Goal: Information Seeking & Learning: Learn about a topic

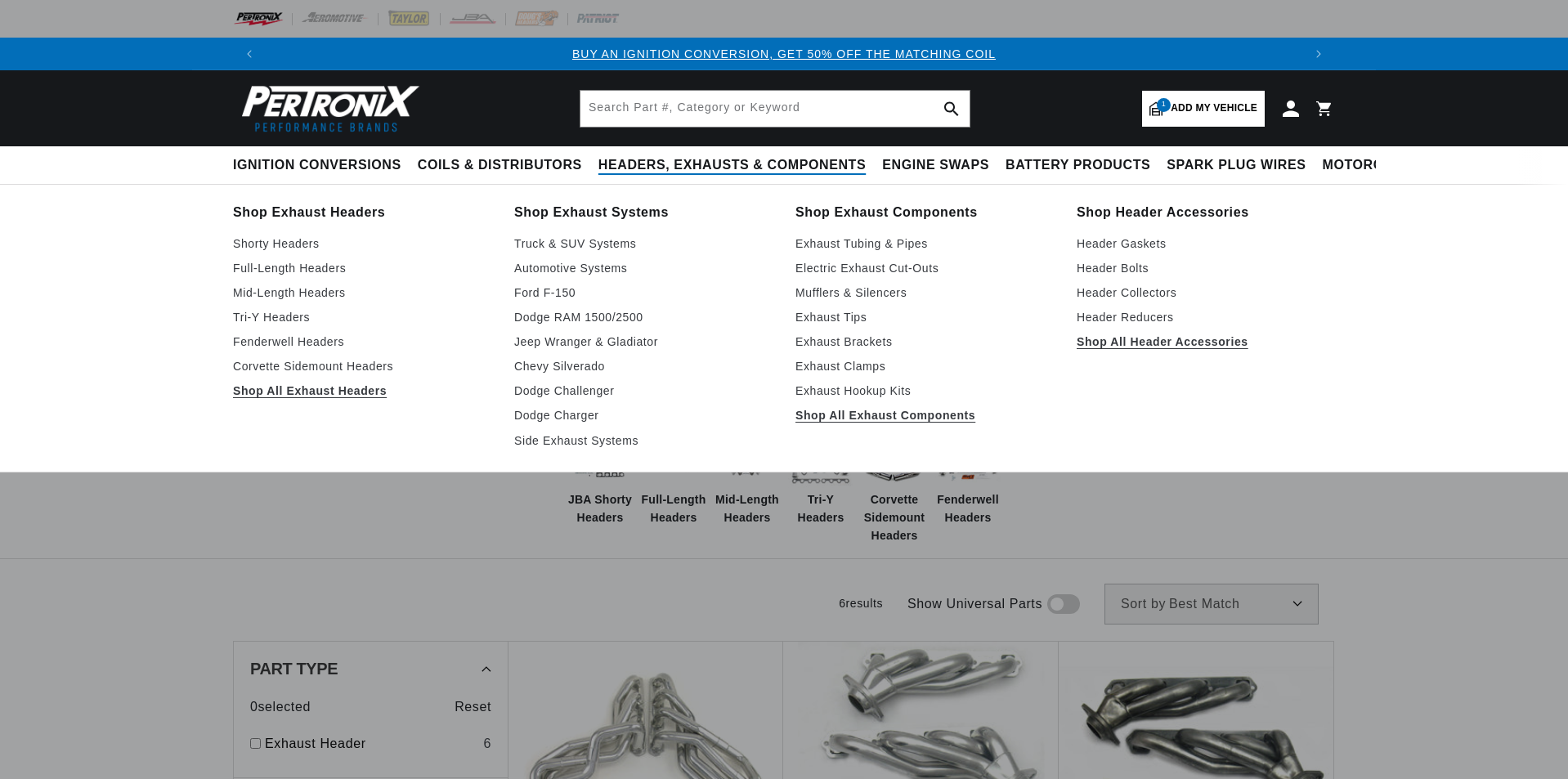
click at [645, 166] on span "Headers, Exhausts & Components" at bounding box center [732, 166] width 267 height 18
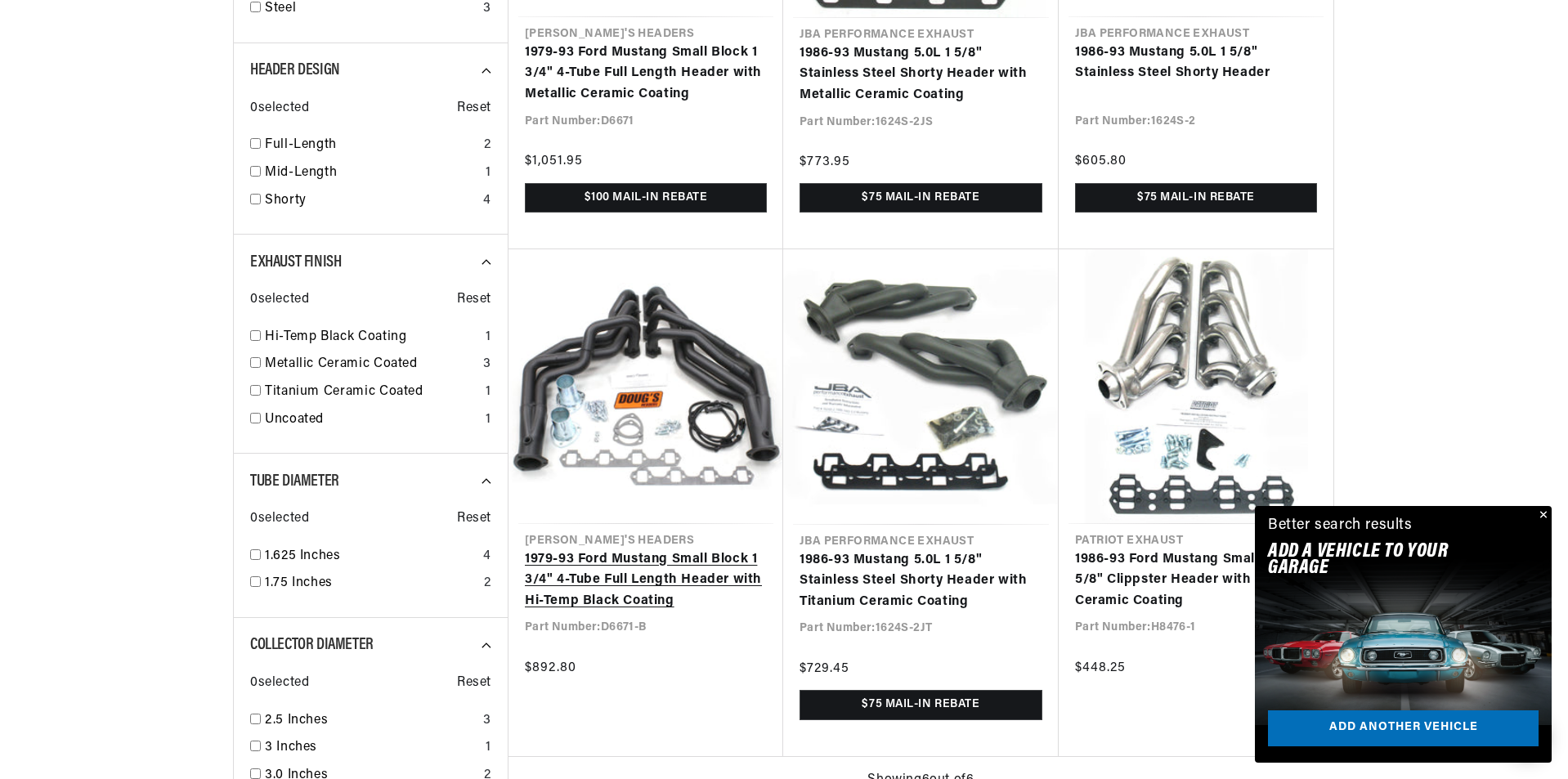
click at [698, 577] on link "1979-93 Ford Mustang Small Block 1 3/4" 4-Tube Full Length Header with Hi-Temp …" at bounding box center [646, 581] width 242 height 63
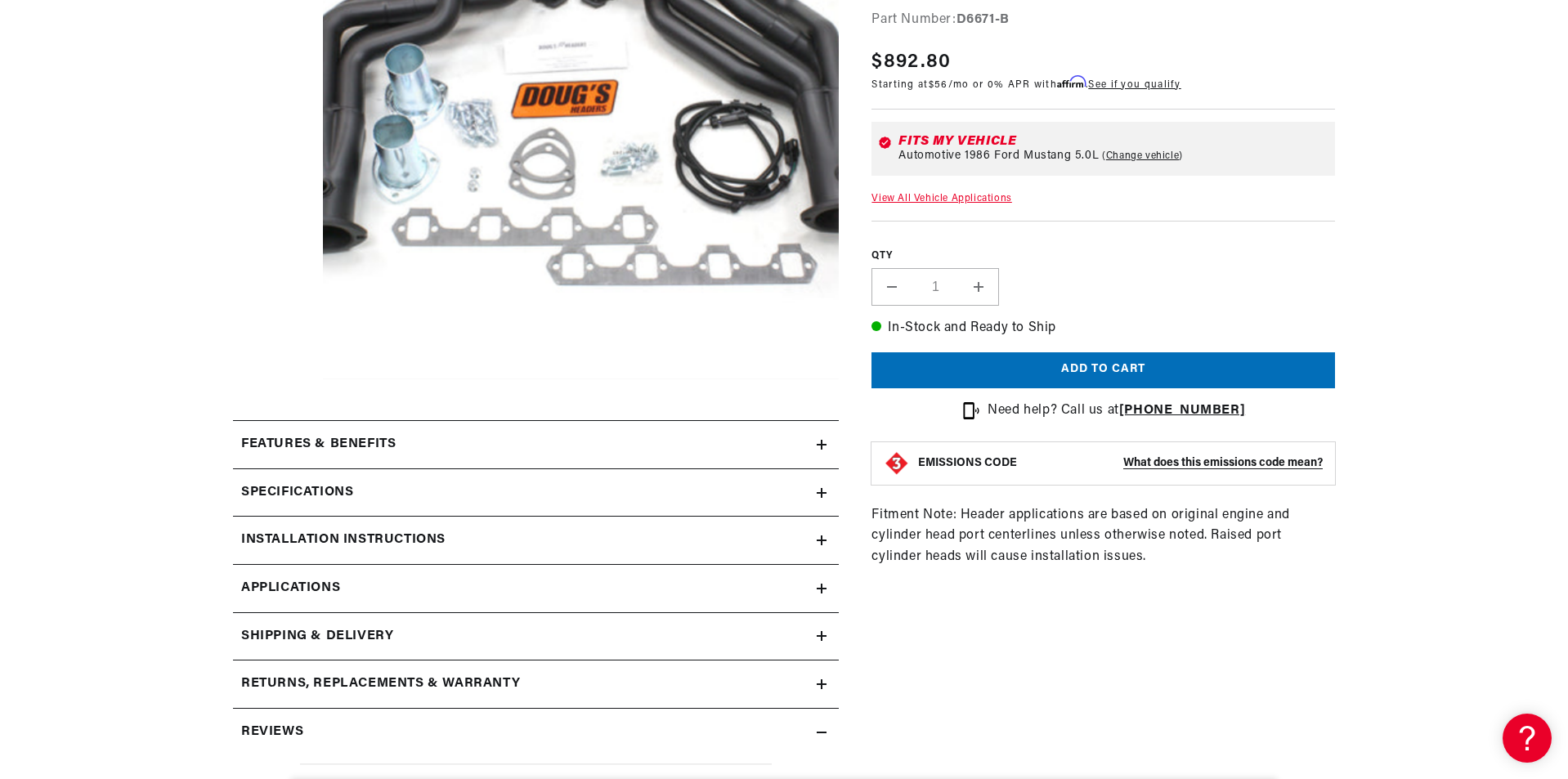
scroll to position [490, 0]
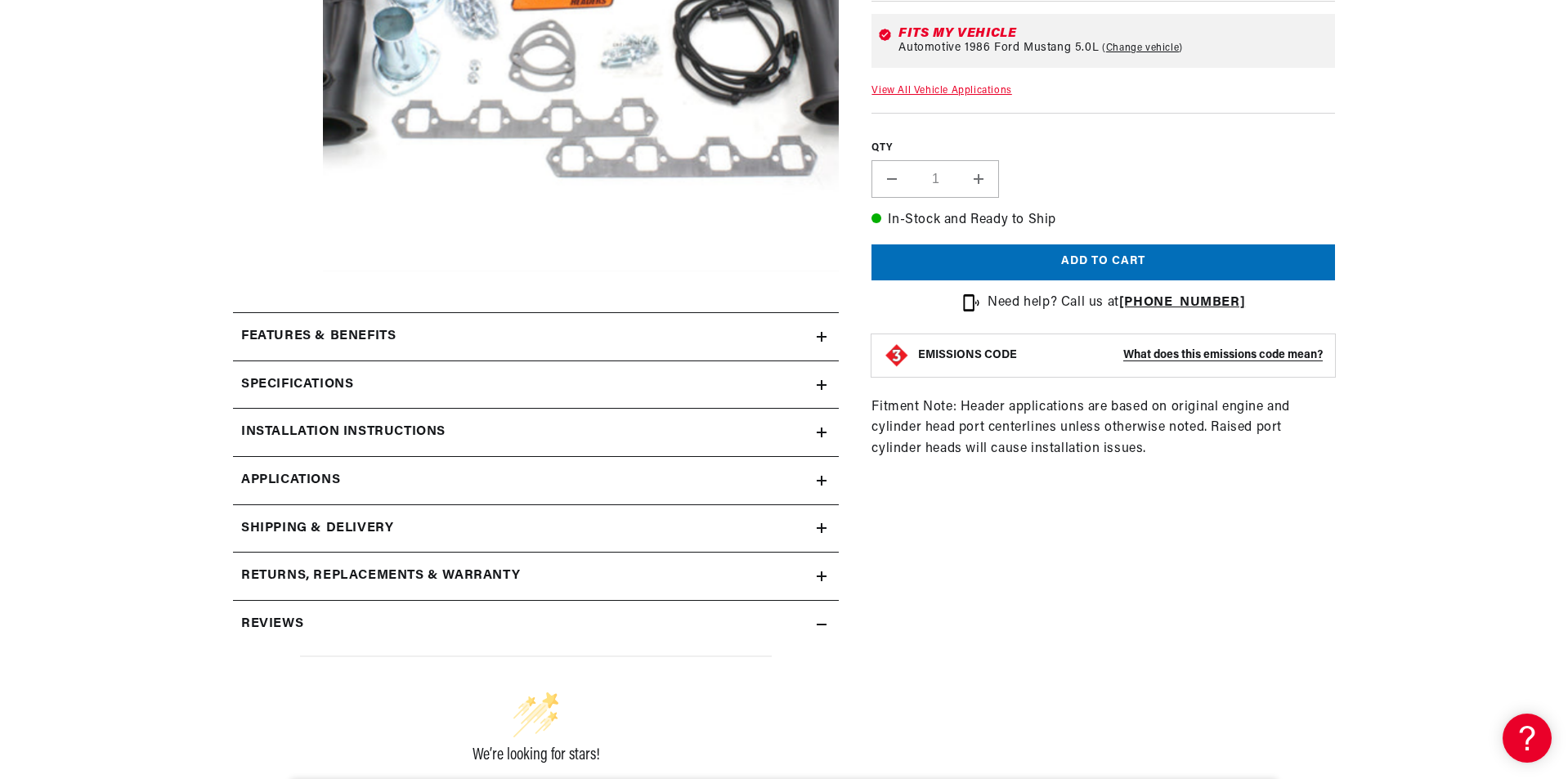
click at [817, 478] on icon at bounding box center [821, 480] width 10 height 10
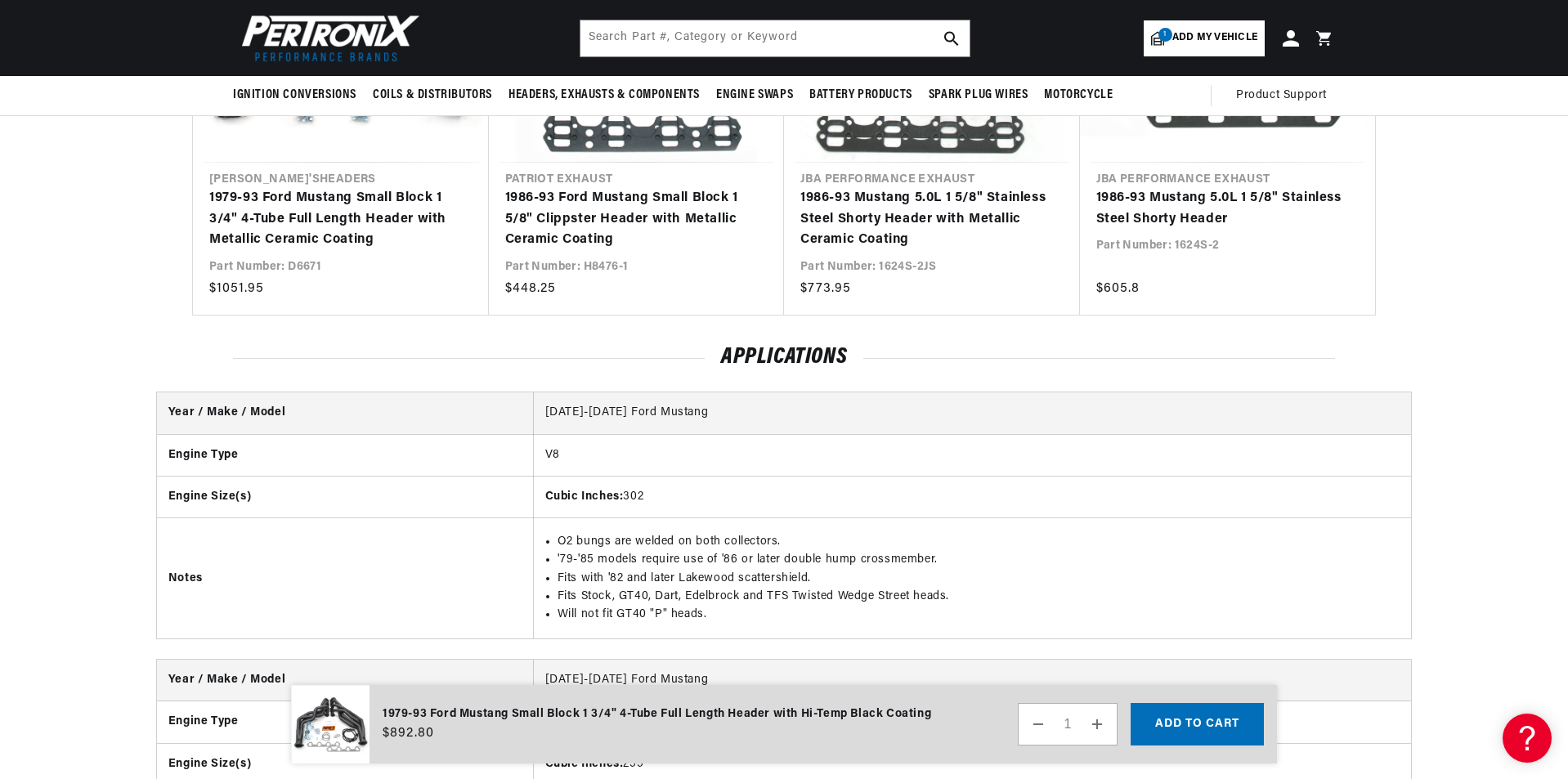
scroll to position [0, 772]
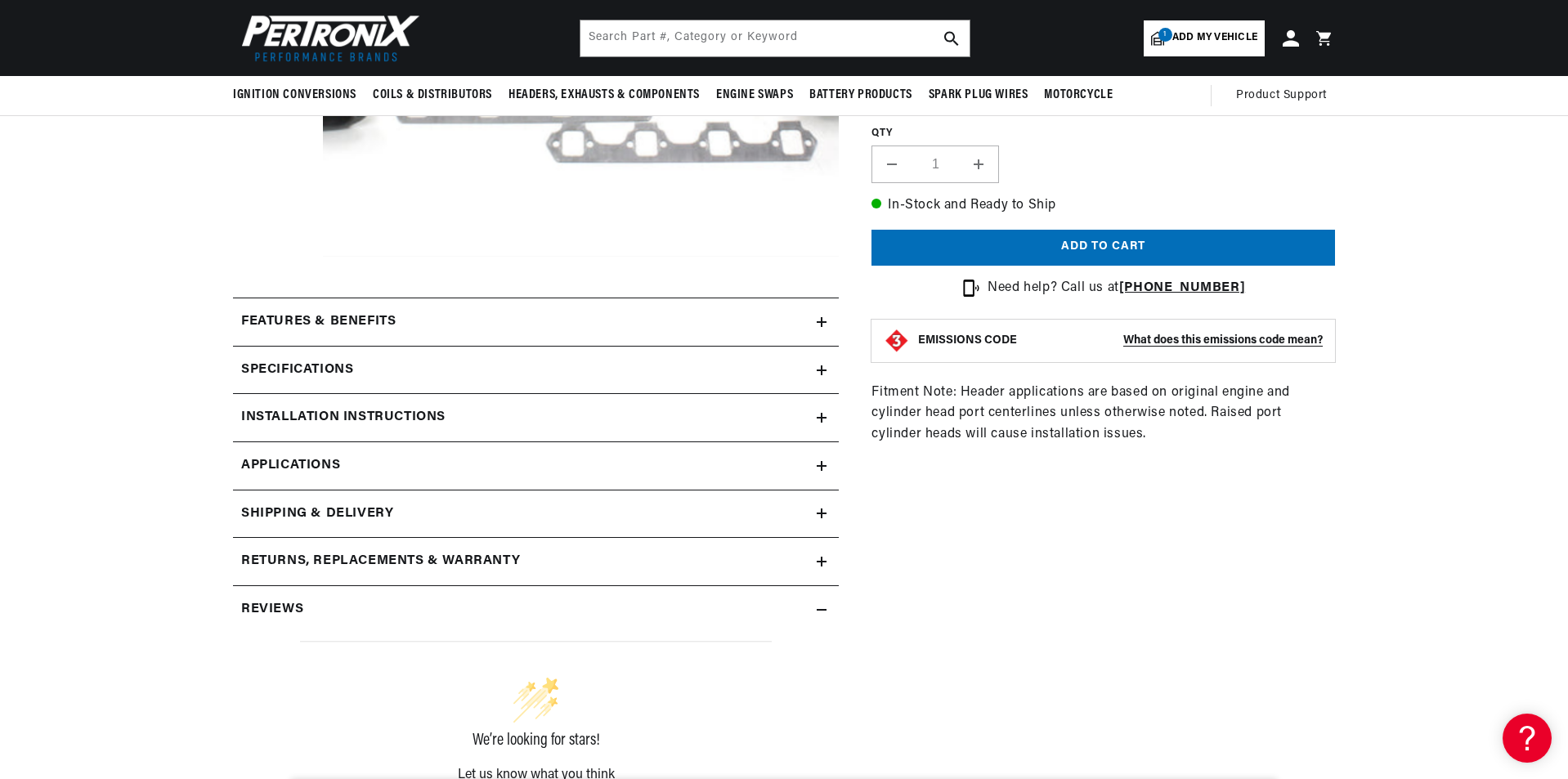
scroll to position [490, 0]
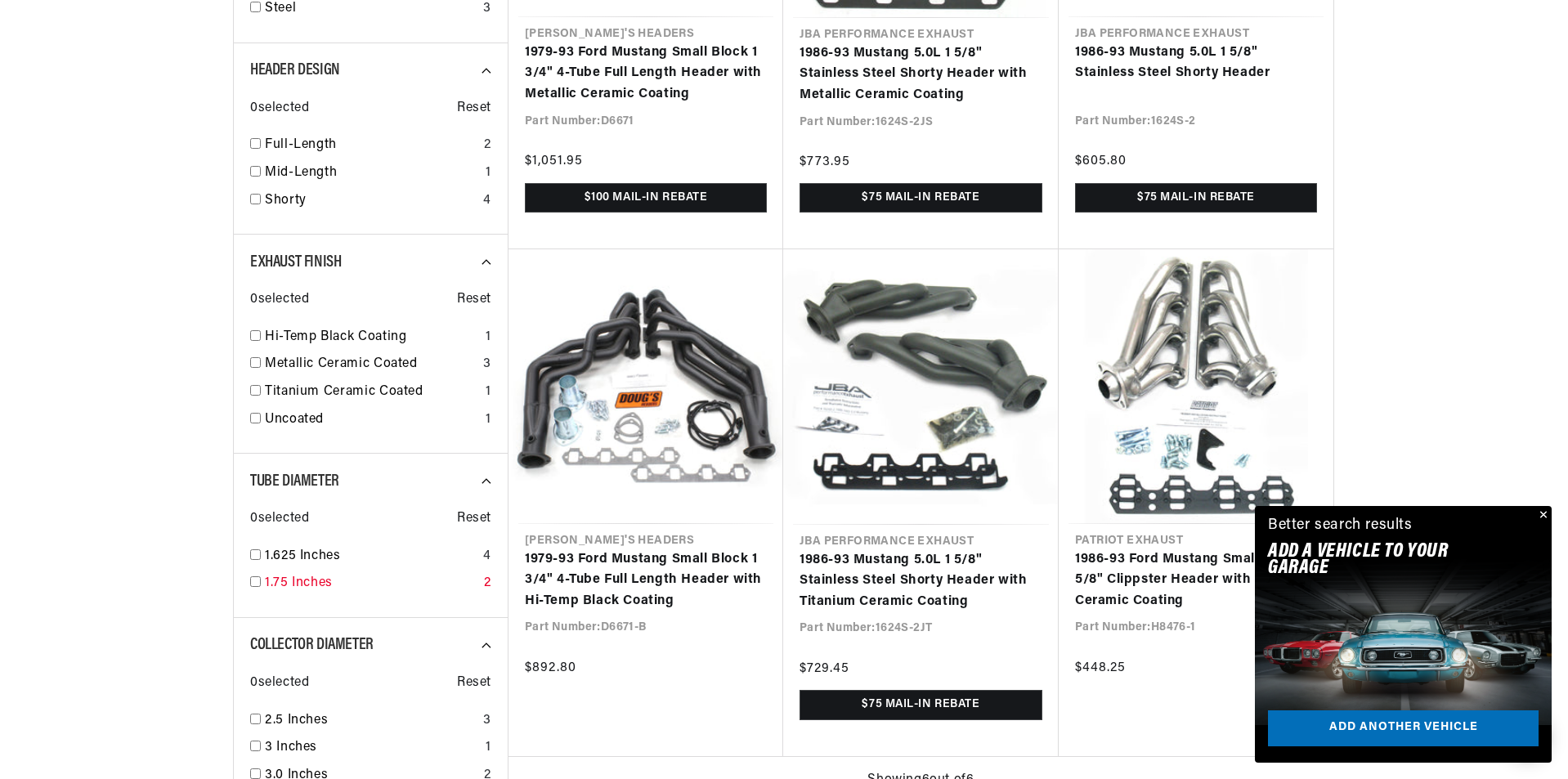
scroll to position [0, 2043]
click at [300, 581] on link "1.75 Inches" at bounding box center [371, 584] width 213 height 21
checkbox input "true"
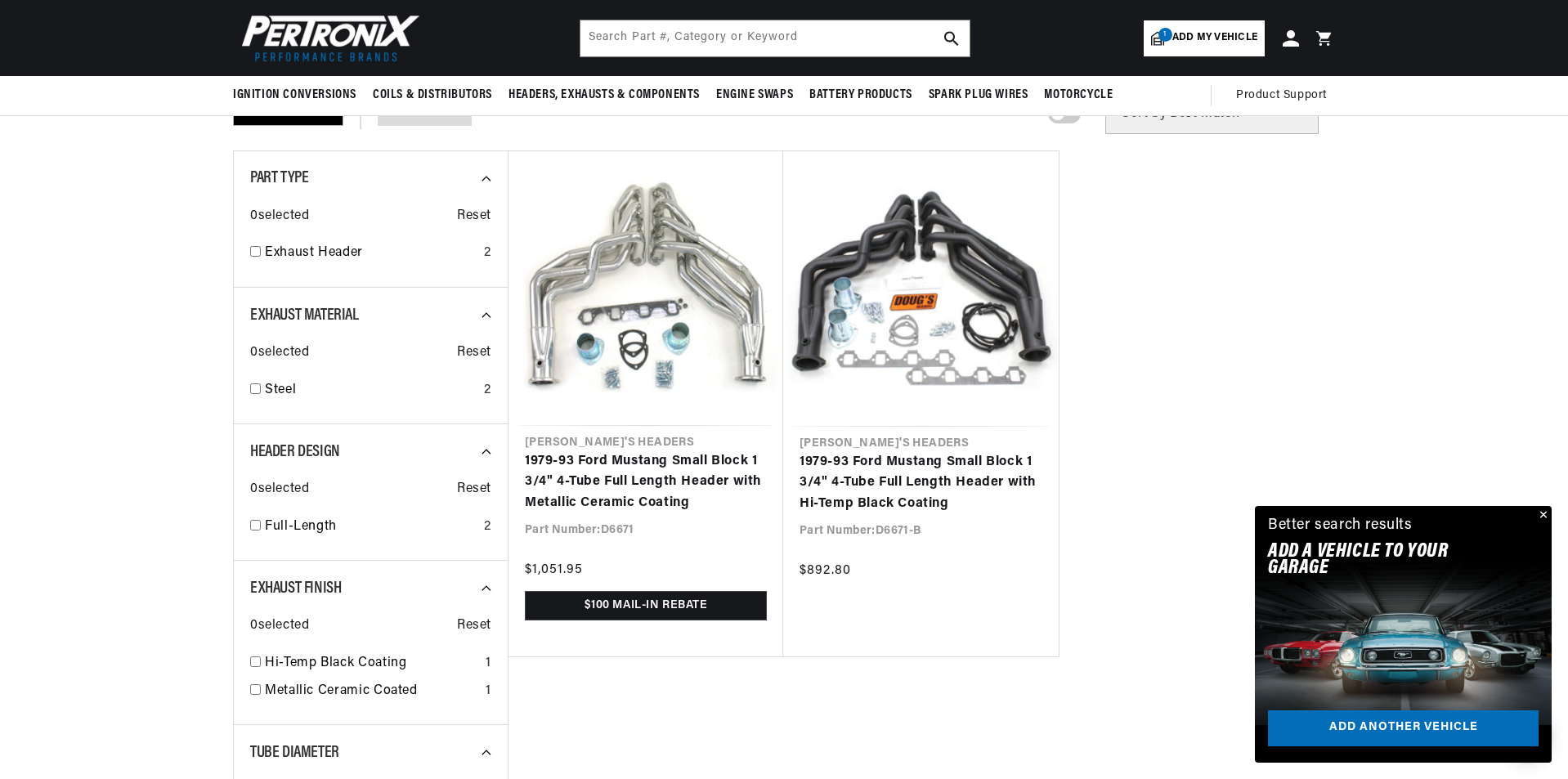
scroll to position [0, 2043]
